Goal: Information Seeking & Learning: Learn about a topic

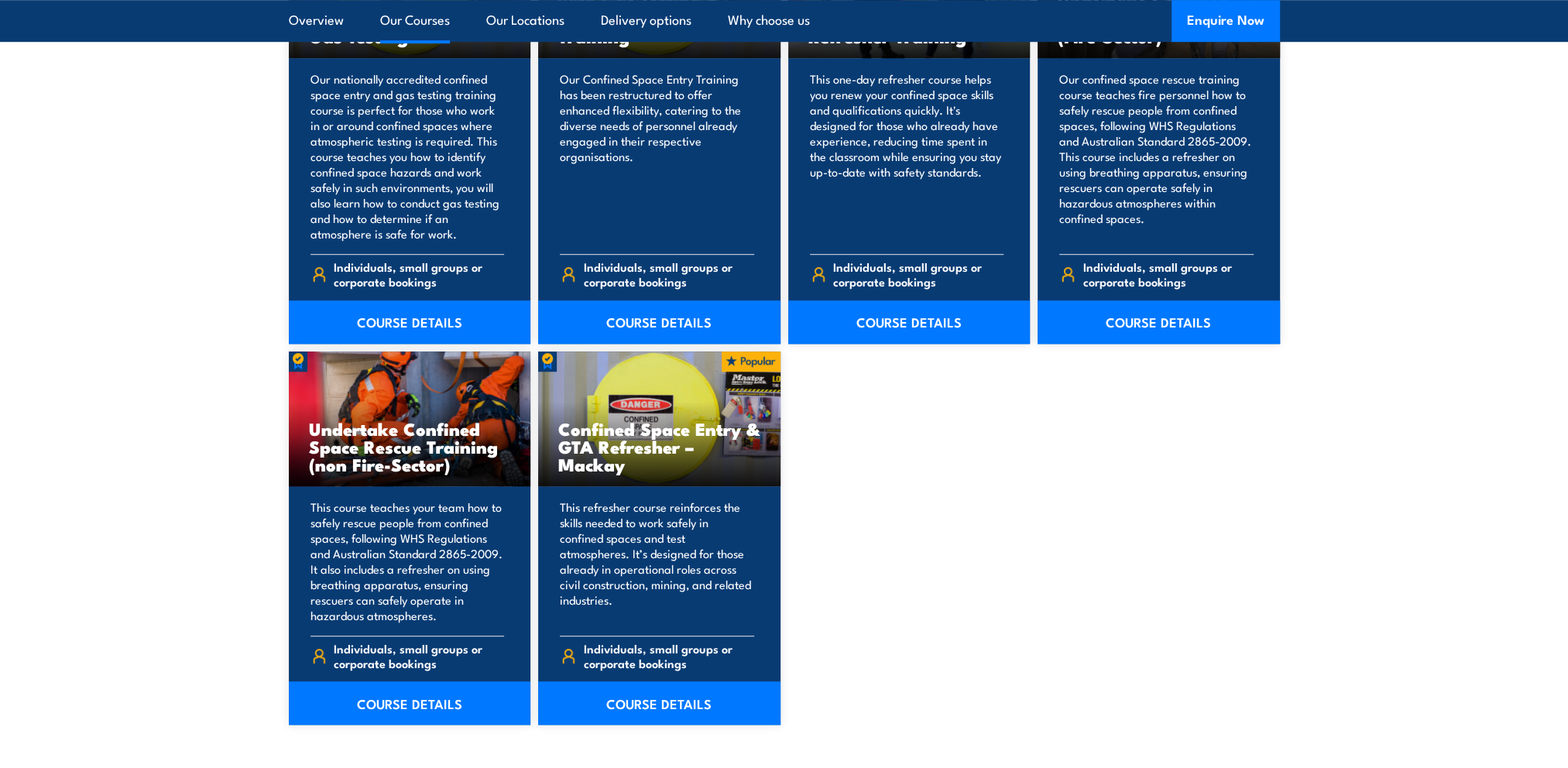
scroll to position [1316, 0]
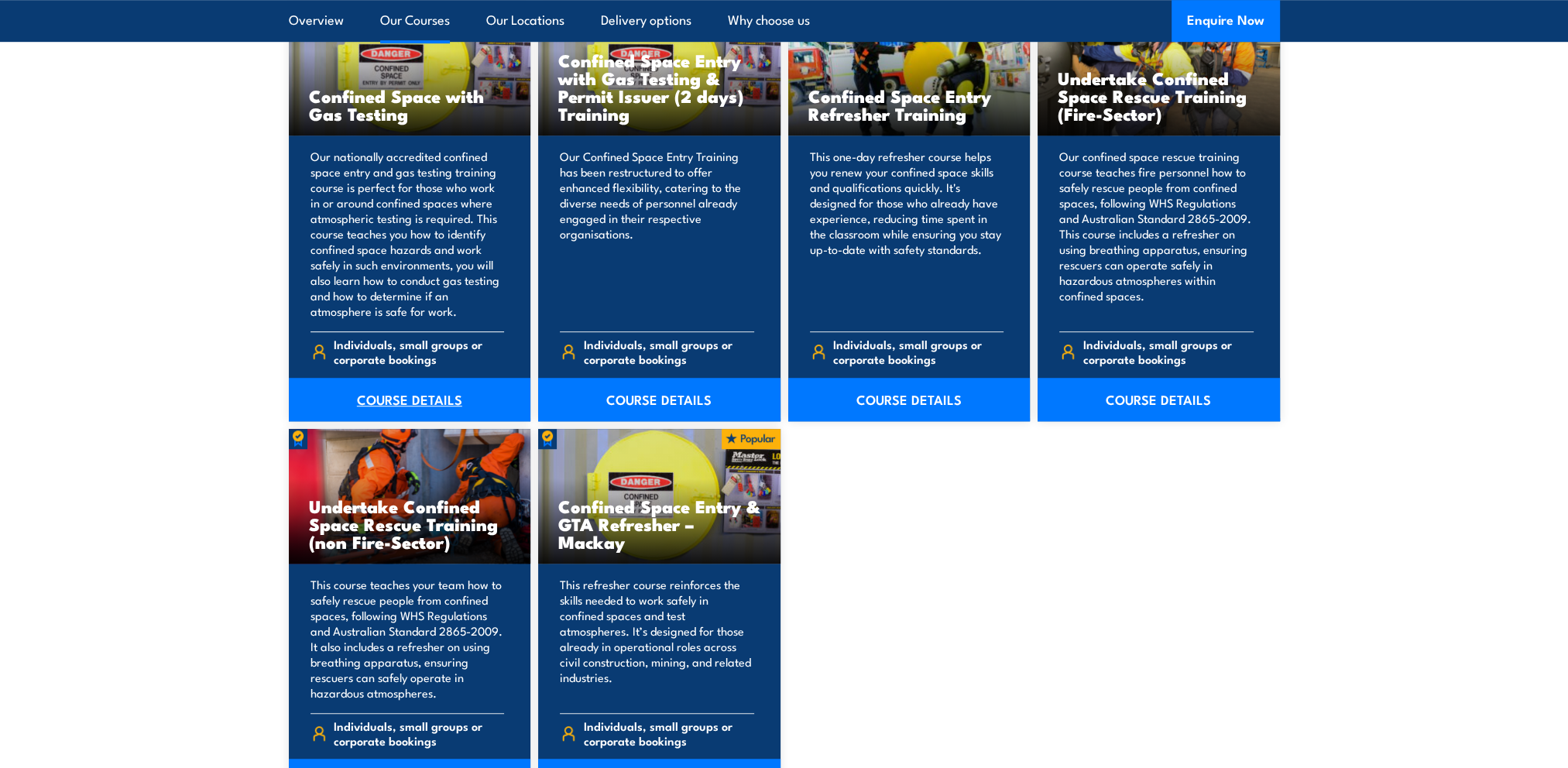
click at [398, 397] on link "COURSE DETAILS" at bounding box center [410, 399] width 242 height 44
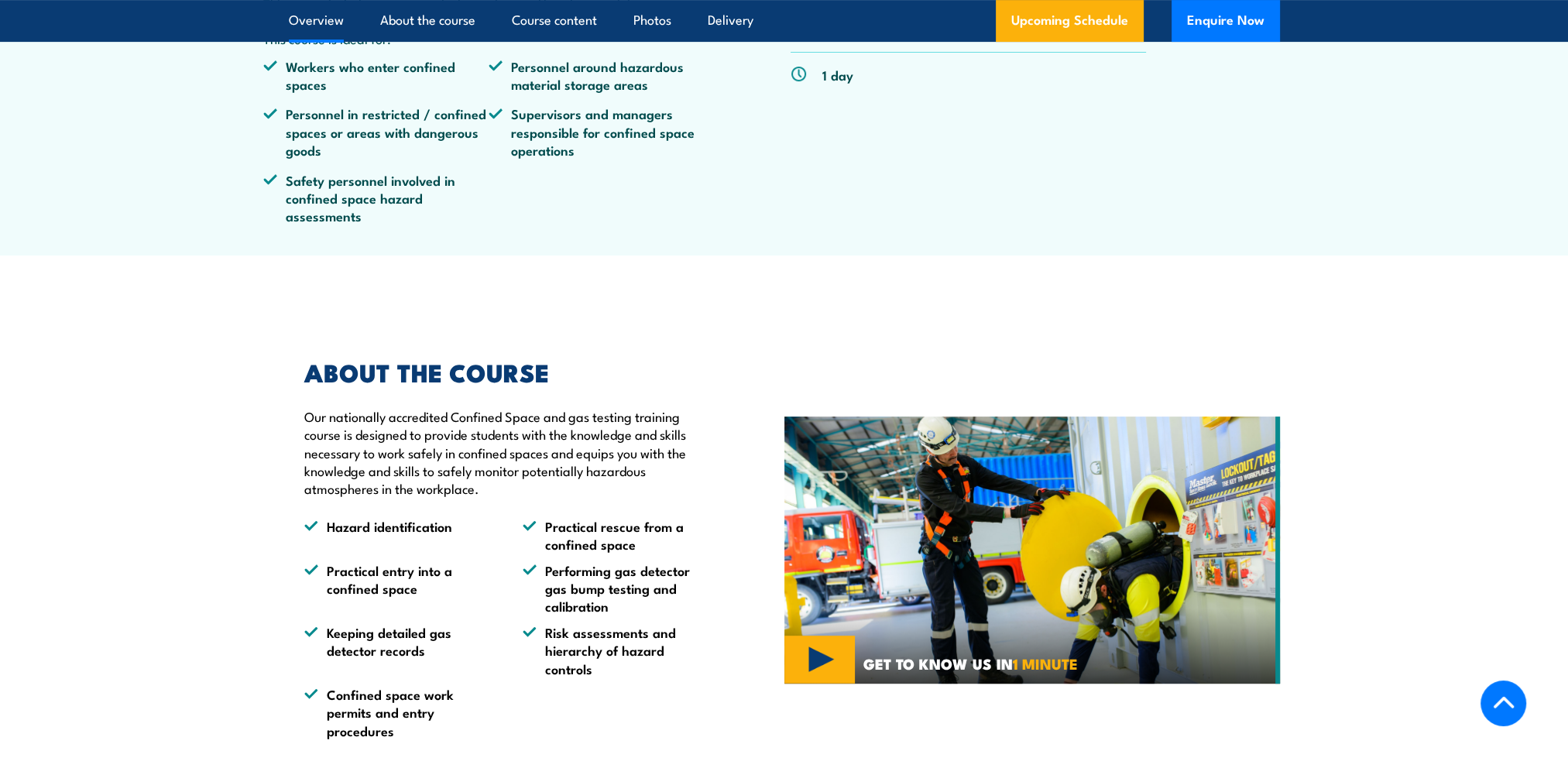
scroll to position [464, 0]
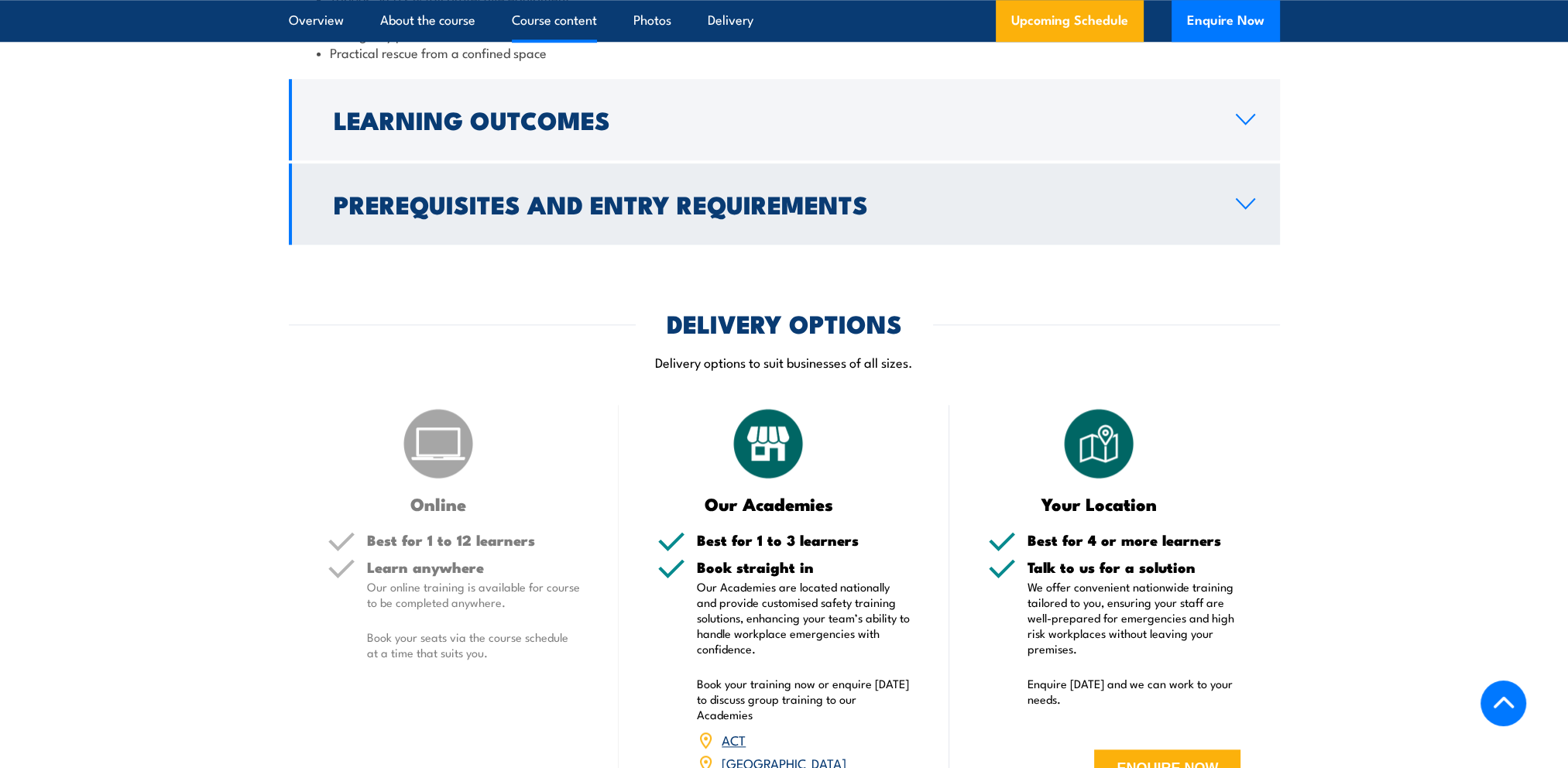
click at [1044, 215] on h2 "Prerequisites and Entry Requirements" at bounding box center [772, 203] width 877 height 21
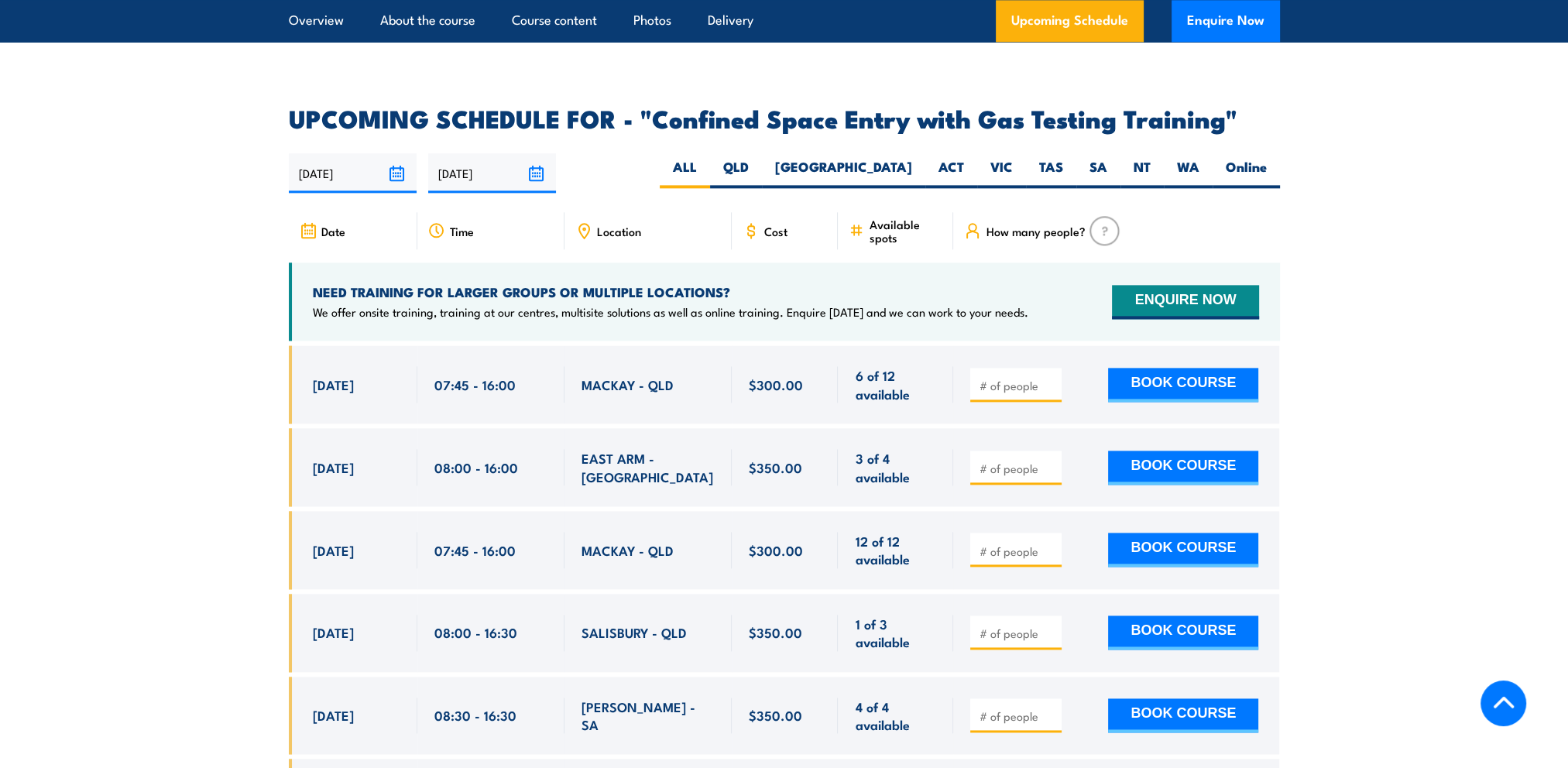
scroll to position [2698, 0]
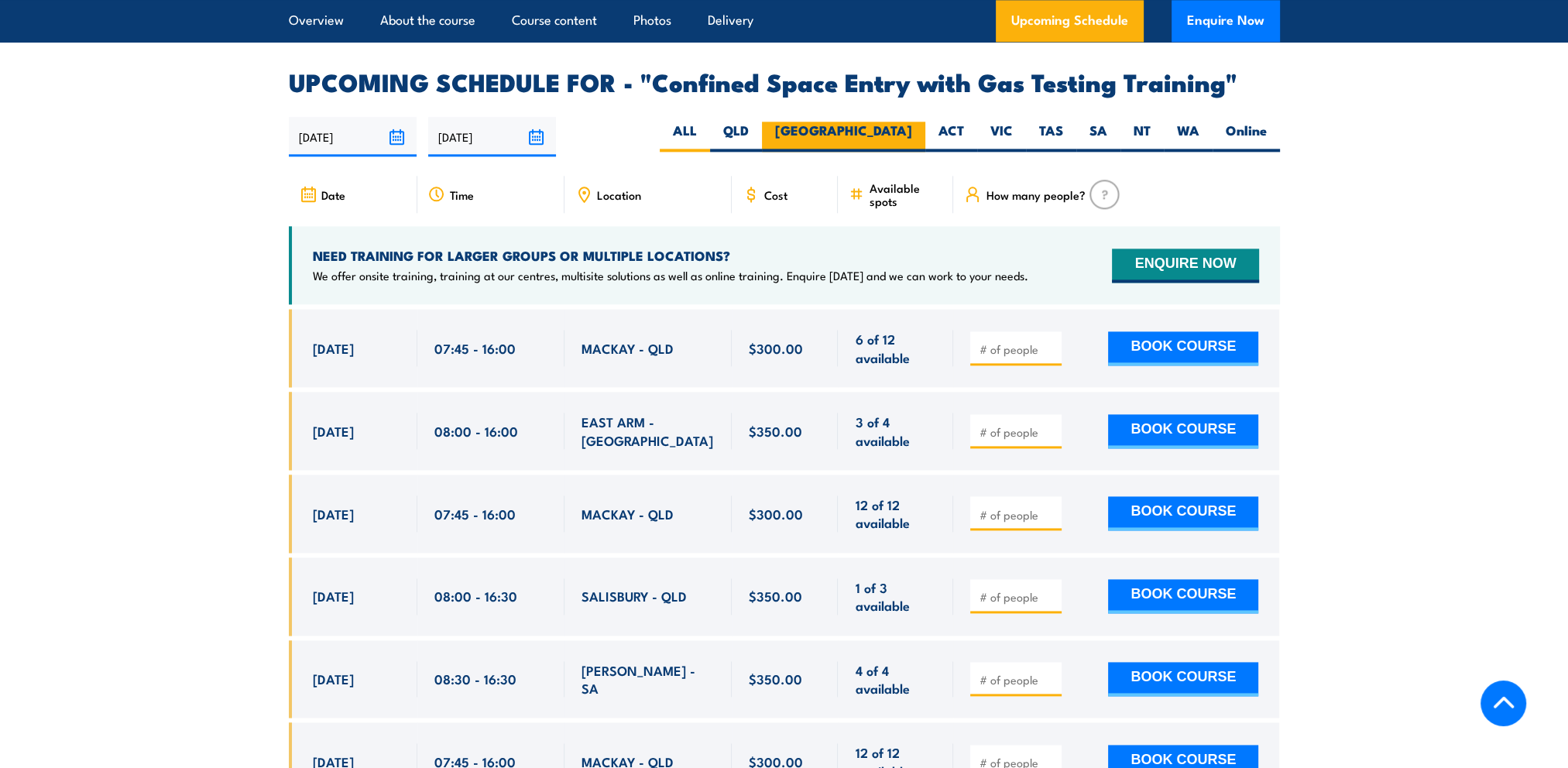
click at [903, 125] on label "[GEOGRAPHIC_DATA]" at bounding box center [843, 136] width 163 height 30
click at [912, 125] on input "[GEOGRAPHIC_DATA]" at bounding box center [916, 126] width 10 height 10
radio input "true"
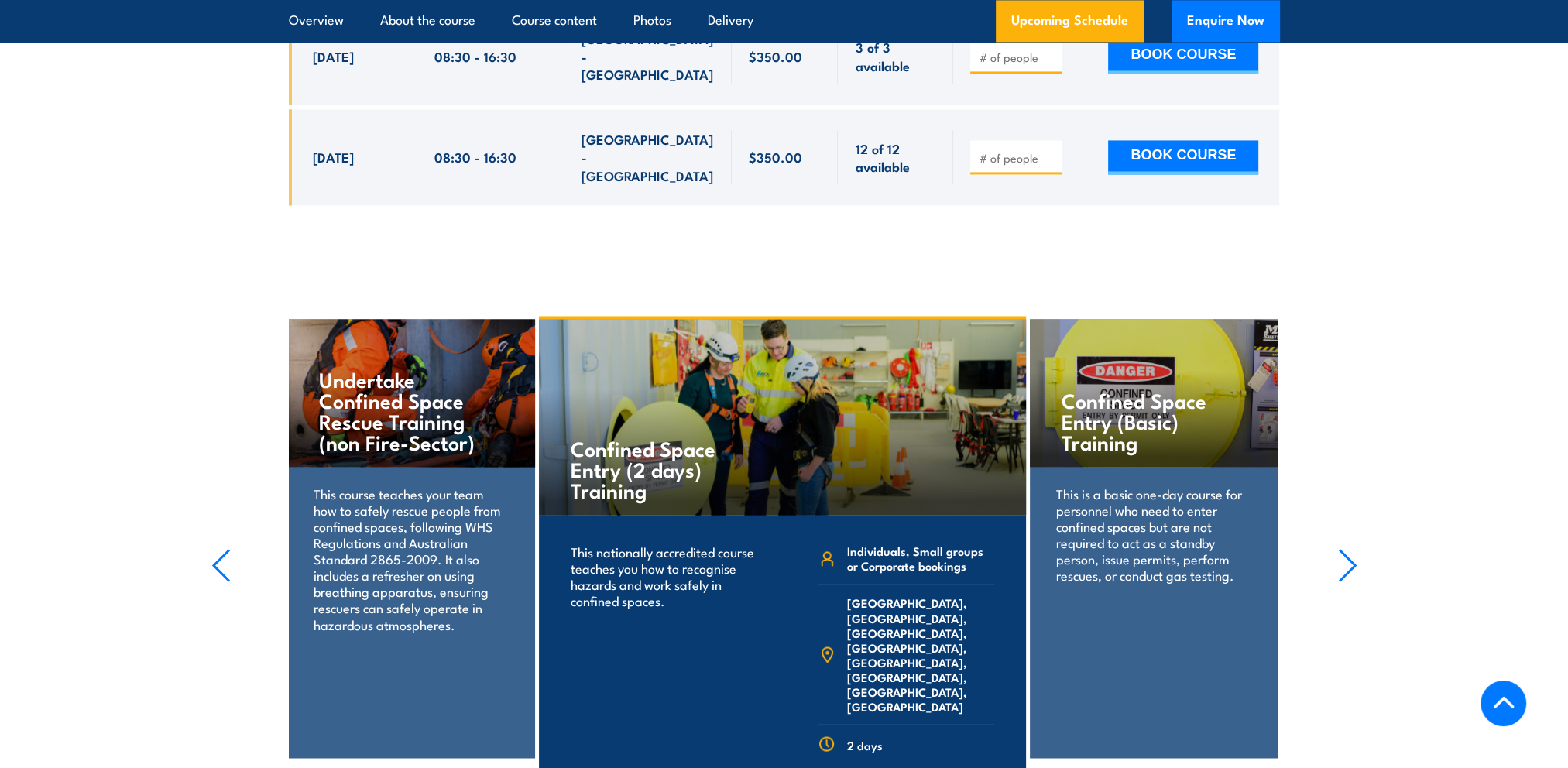
scroll to position [3325, 0]
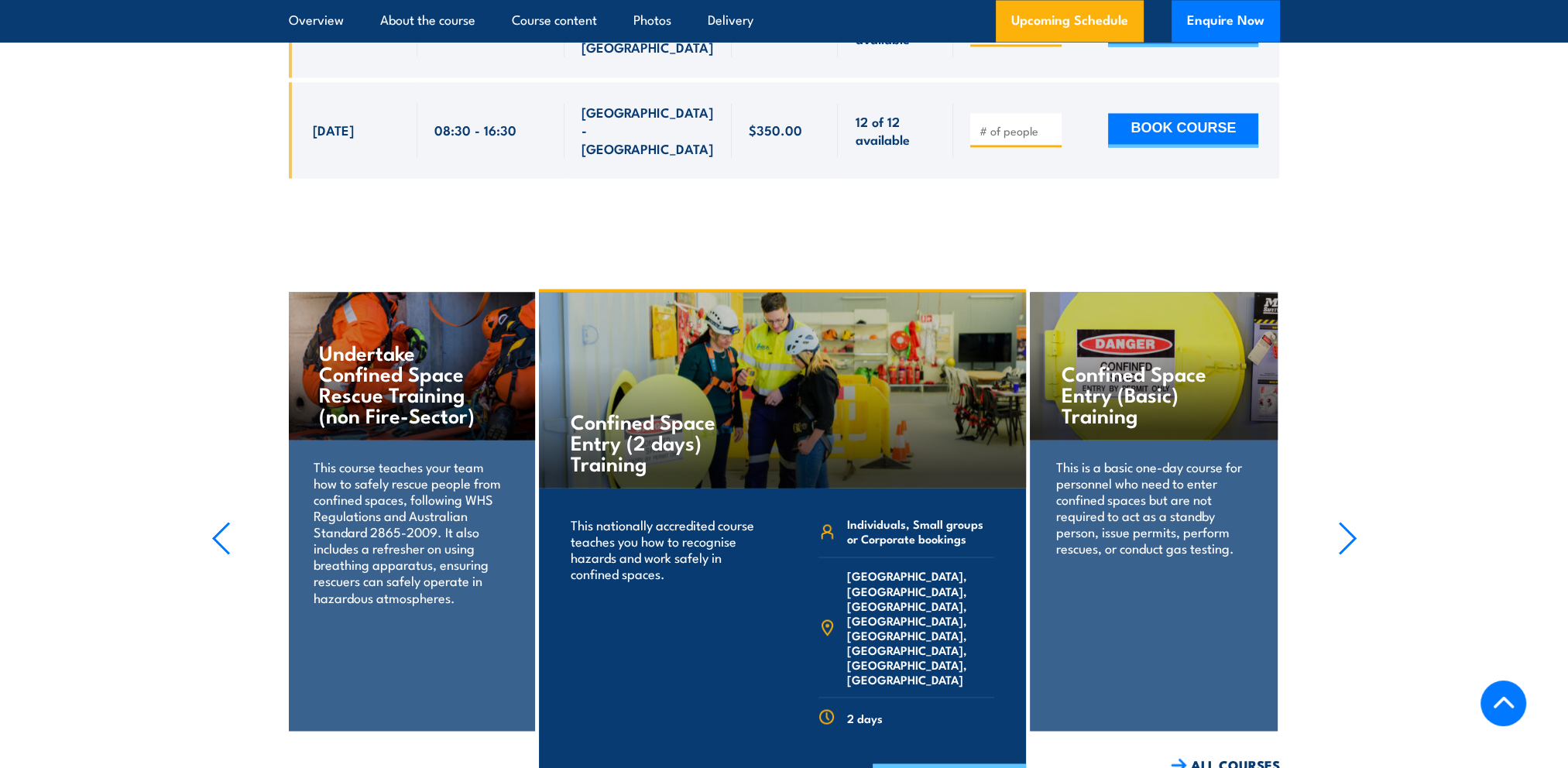
click at [959, 764] on link "COURSE DETAILS" at bounding box center [949, 783] width 153 height 40
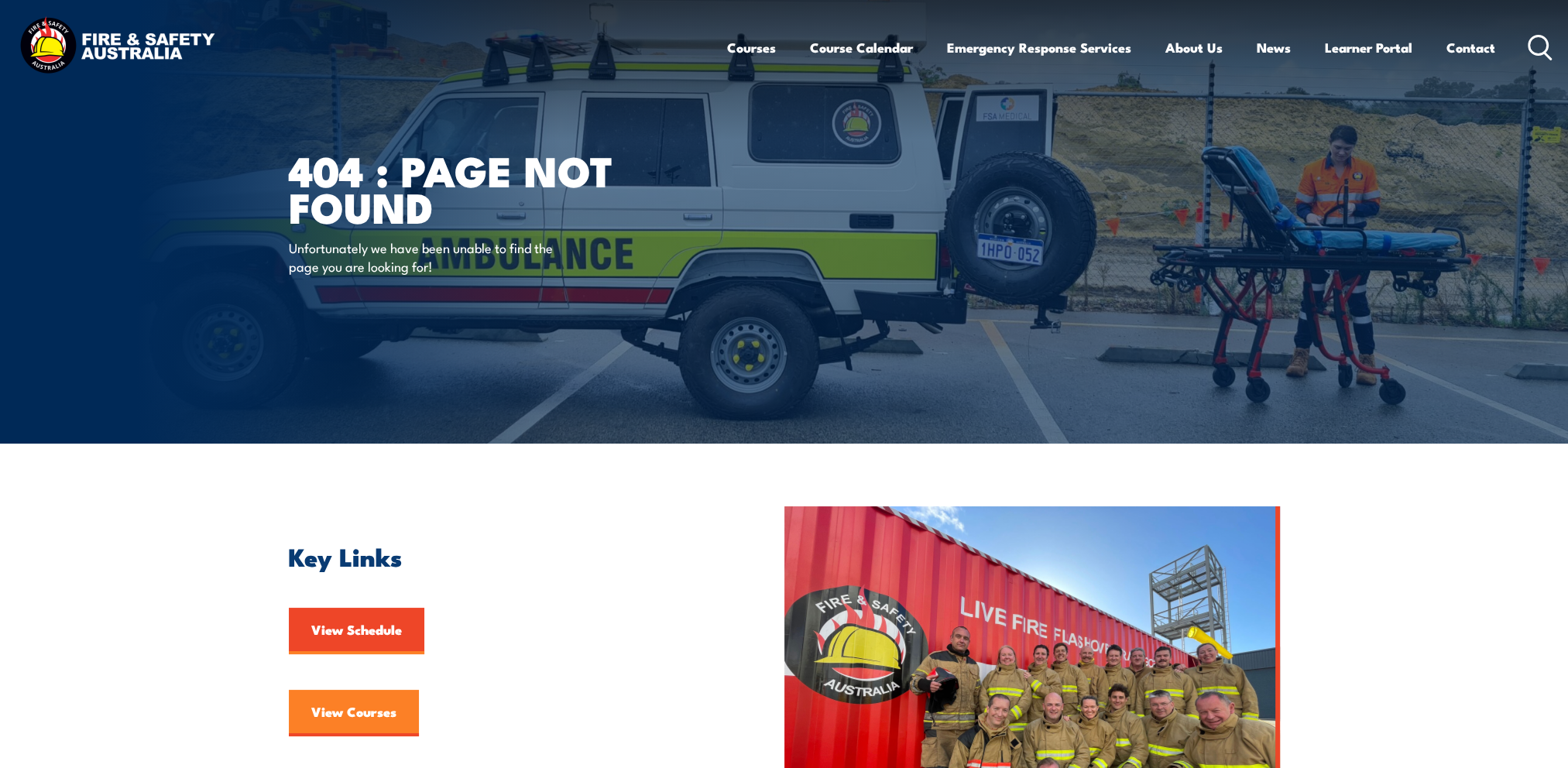
click at [371, 717] on link "View Courses" at bounding box center [354, 713] width 130 height 46
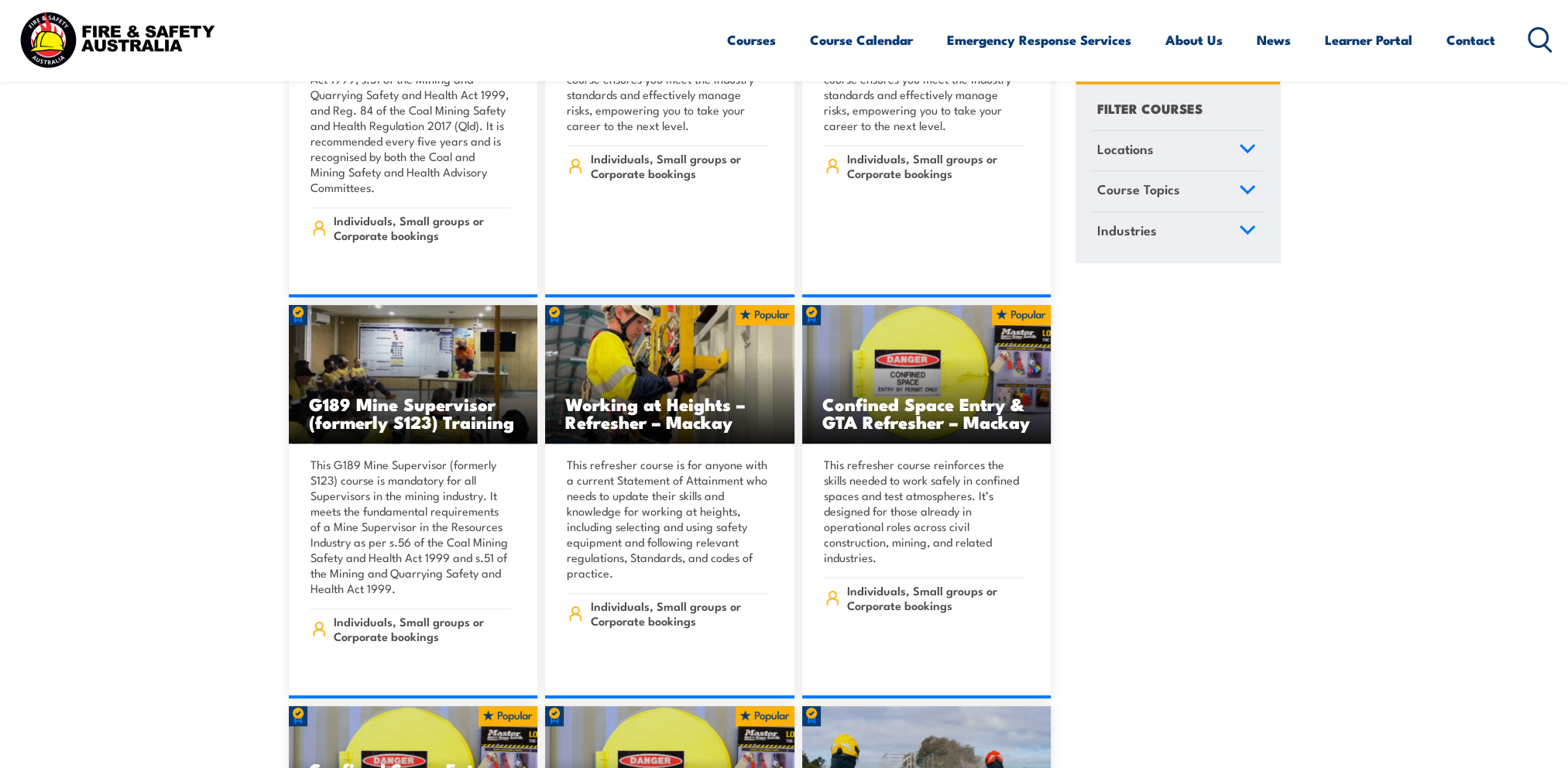
scroll to position [1509, 0]
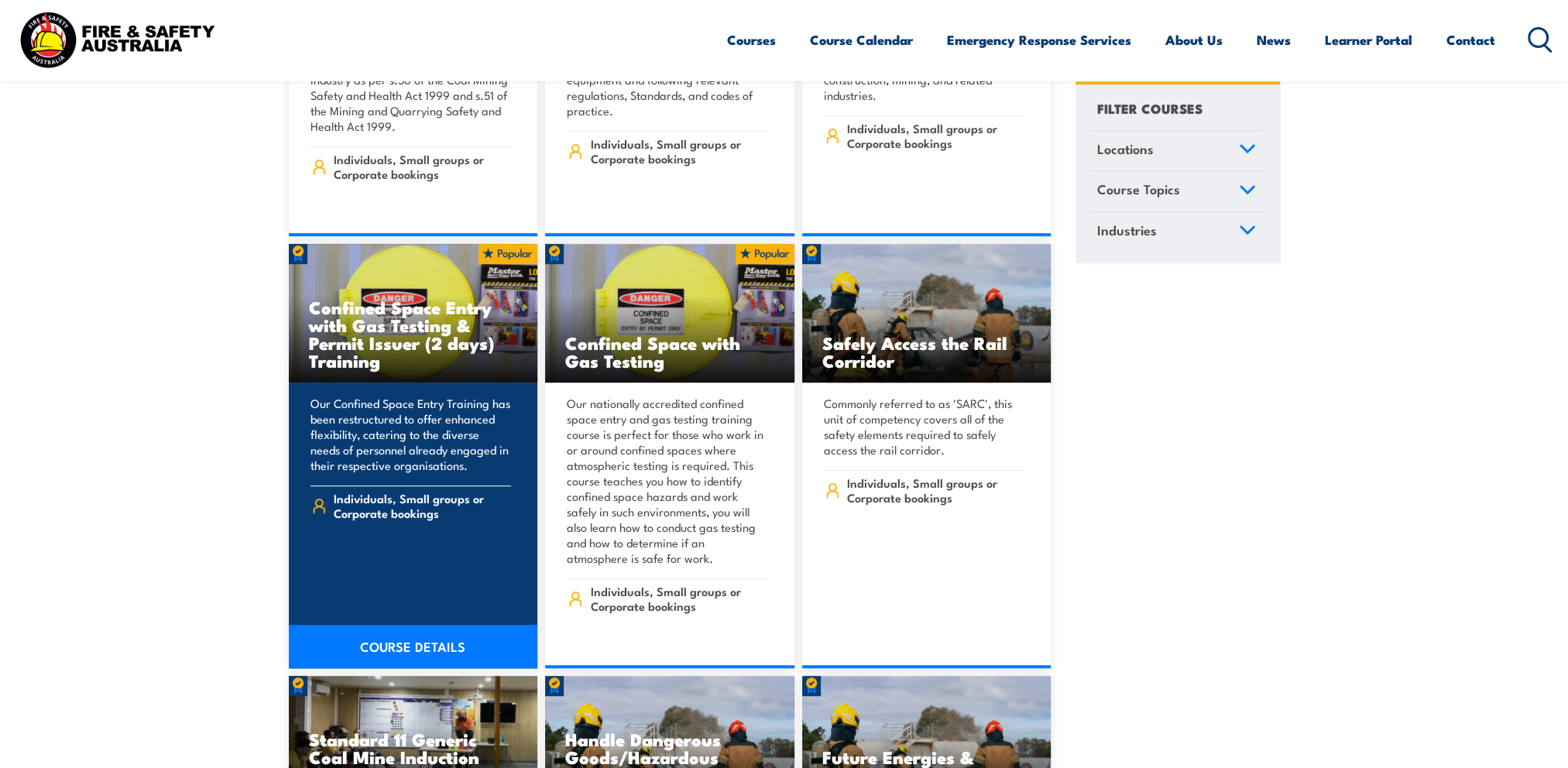
click at [431, 264] on img at bounding box center [414, 314] width 250 height 139
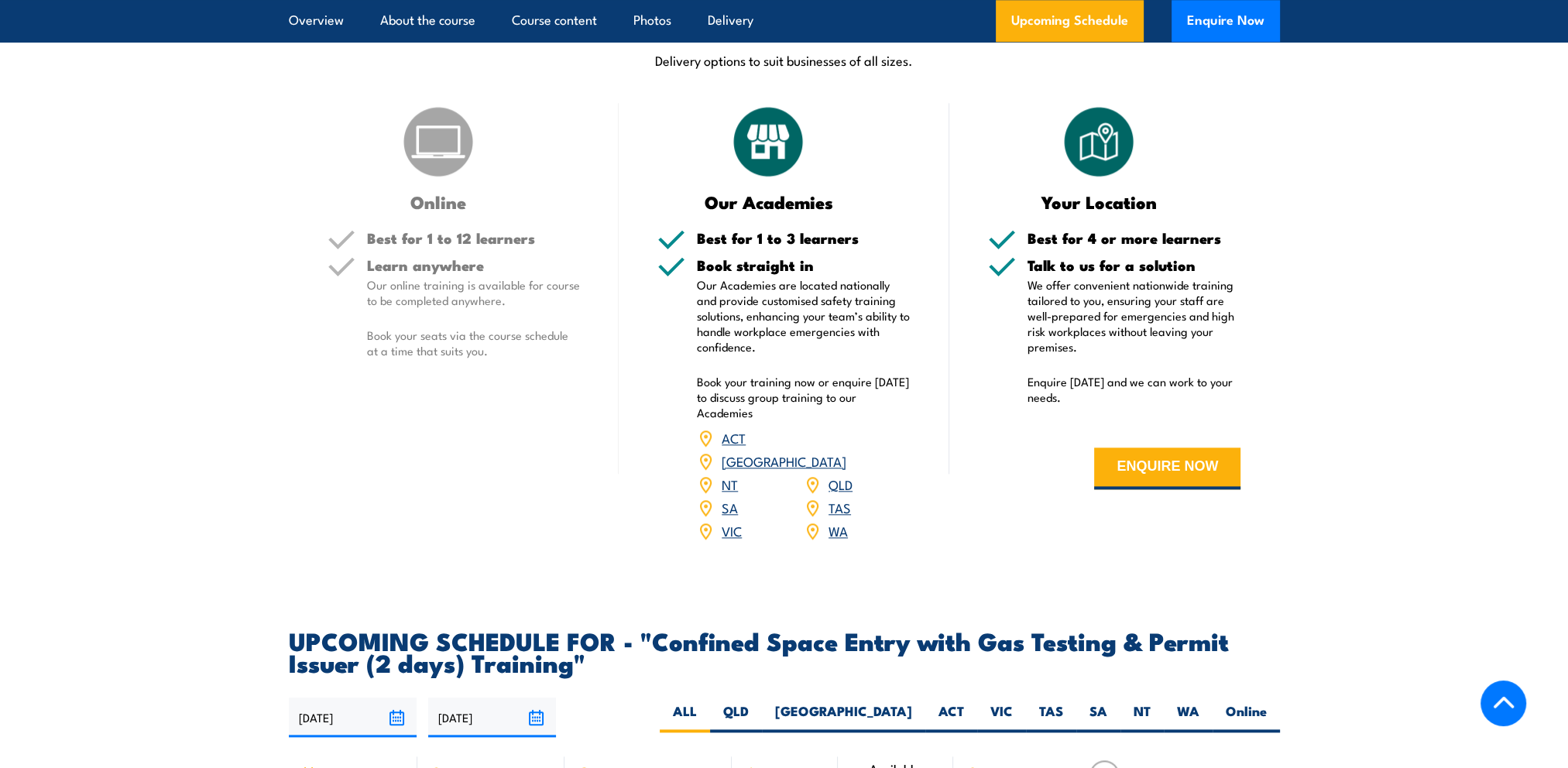
scroll to position [2709, 0]
